Goal: Communication & Community: Answer question/provide support

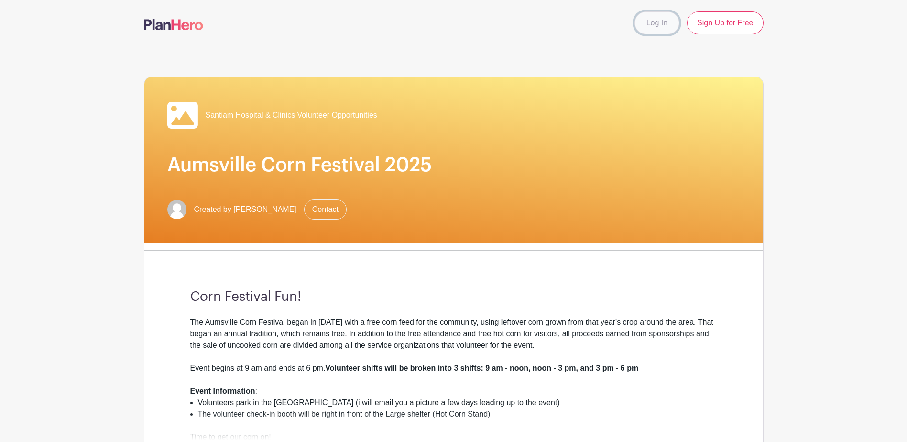
click at [660, 27] on link "Log In" at bounding box center [657, 22] width 45 height 23
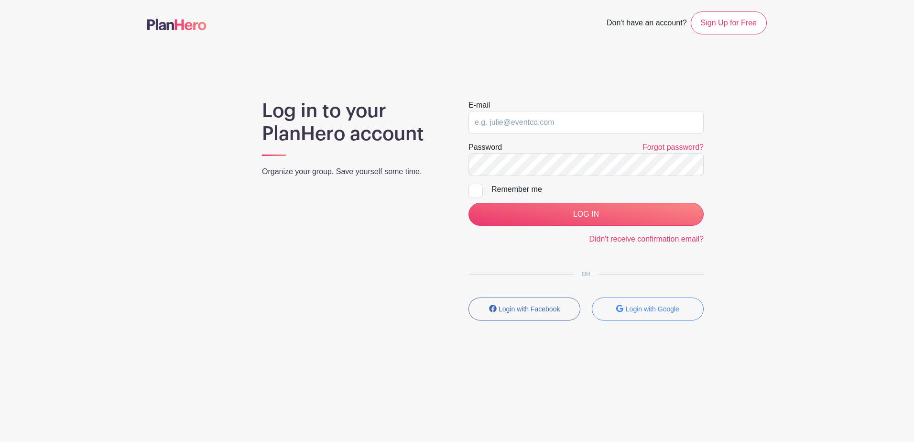
type input "[EMAIL_ADDRESS][DOMAIN_NAME]"
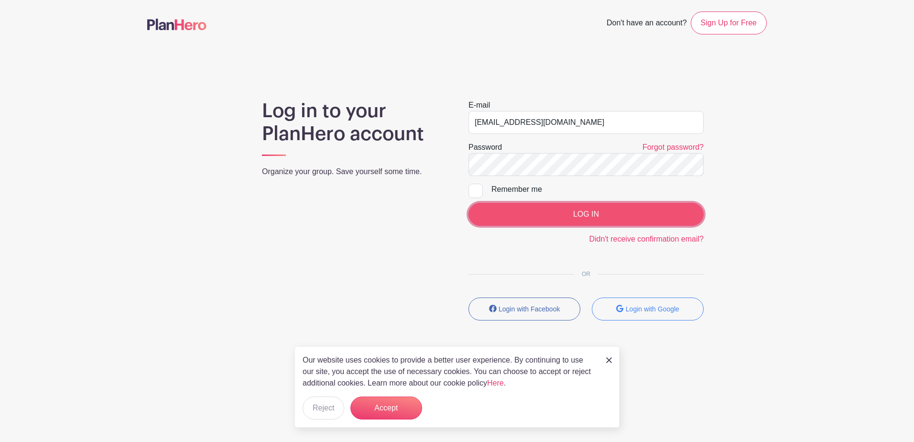
click at [598, 217] on input "LOG IN" at bounding box center [586, 214] width 235 height 23
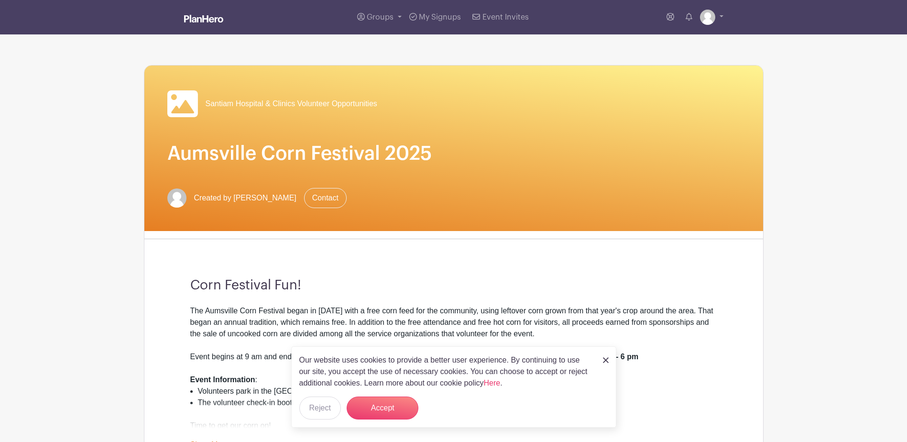
click at [603, 360] on img at bounding box center [606, 360] width 6 height 6
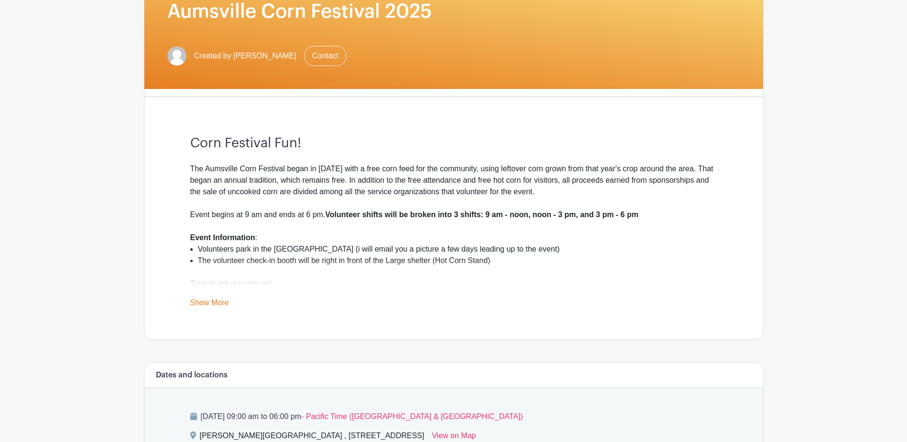
scroll to position [133, 0]
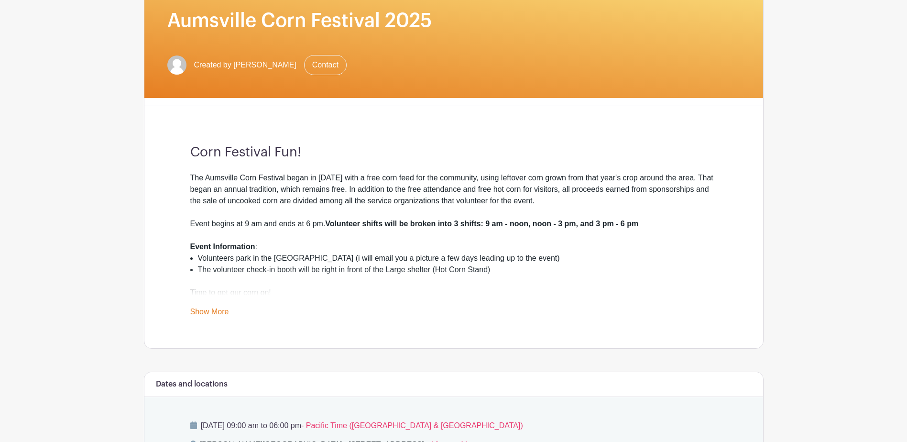
click at [224, 314] on link "Show More" at bounding box center [209, 313] width 39 height 12
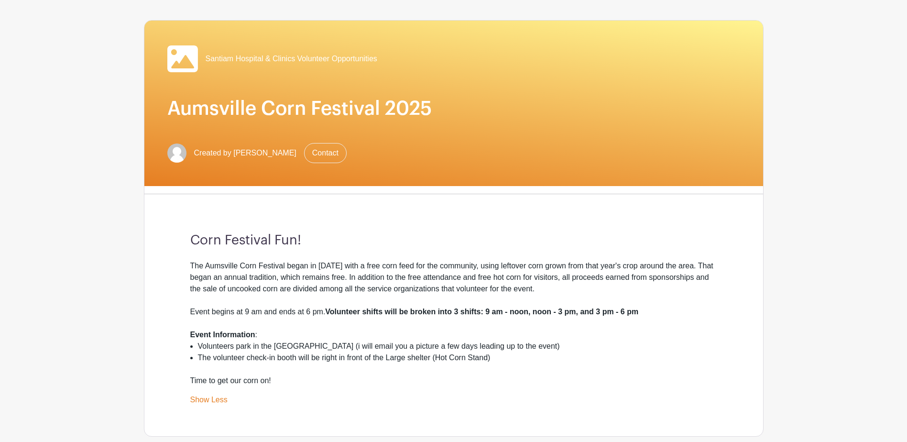
scroll to position [37, 0]
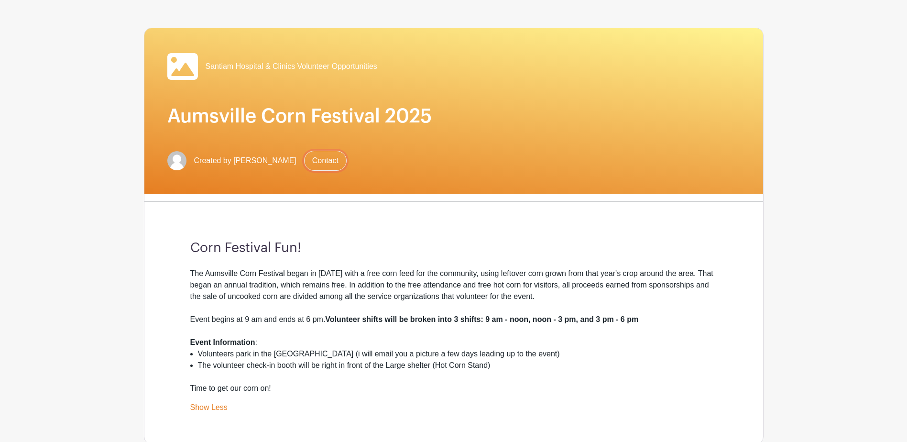
click at [321, 160] on link "Contact" at bounding box center [325, 161] width 43 height 20
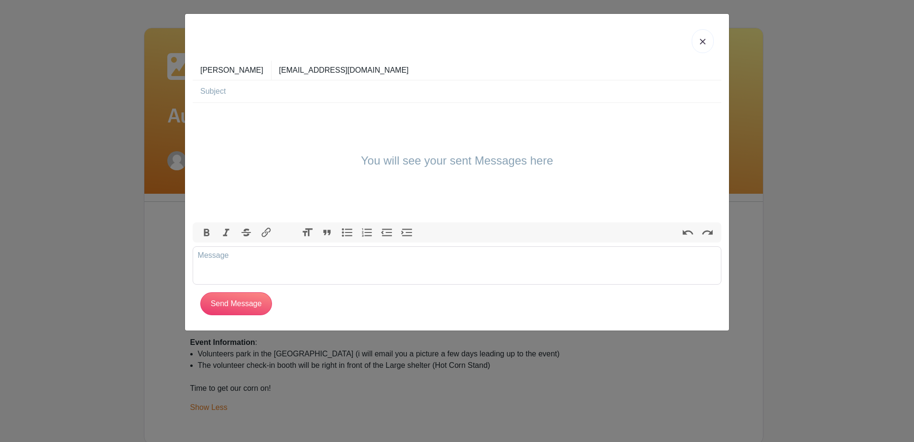
click at [252, 91] on input "text" at bounding box center [460, 91] width 521 height 22
type input "Ausmville Corn Festival"
click at [252, 112] on div "You will see your sent Messages here" at bounding box center [457, 163] width 529 height 120
click at [241, 257] on trix-editor at bounding box center [457, 265] width 529 height 38
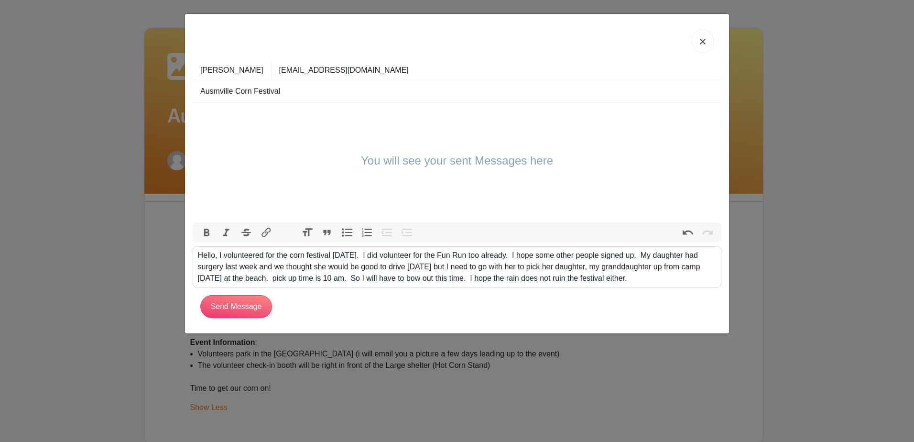
click at [667, 279] on div "Hello, I volunteered for the corn festival on Saturday. I did volunteer for the…" at bounding box center [457, 267] width 519 height 34
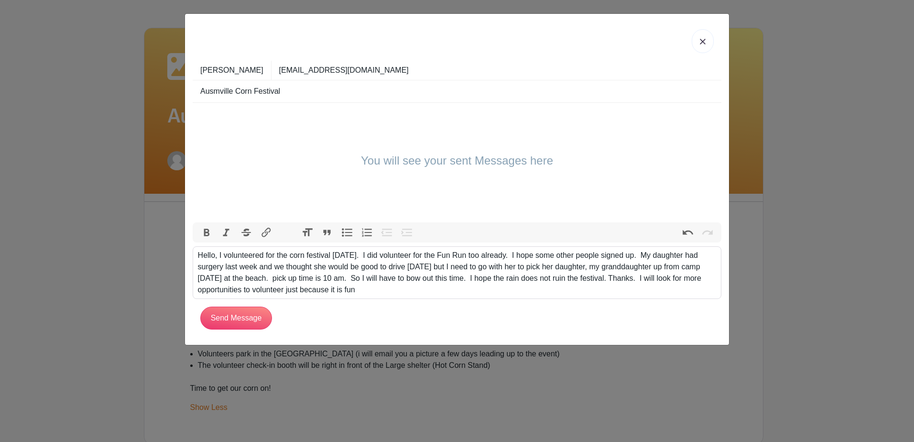
type trix-editor "<div>Hello, I volunteered for the corn festival on Saturday.&nbsp; I did volunt…"
click at [246, 321] on input "Send Message" at bounding box center [236, 317] width 72 height 23
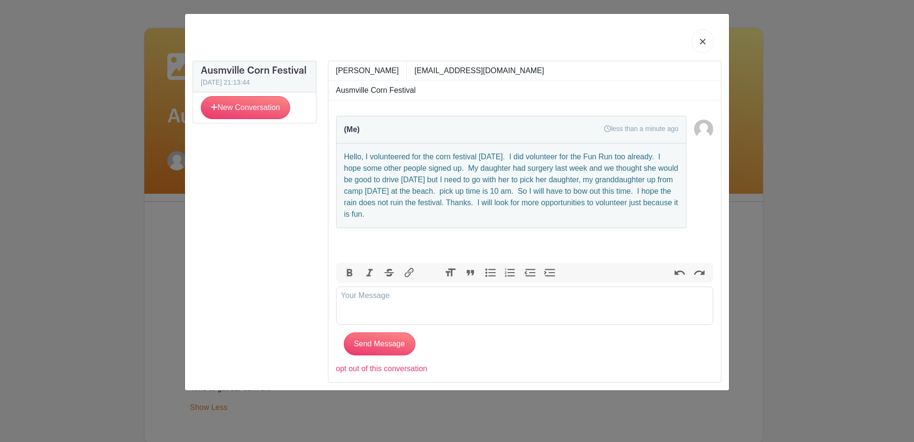
click at [699, 44] on link at bounding box center [703, 41] width 22 height 24
